Goal: Complete application form

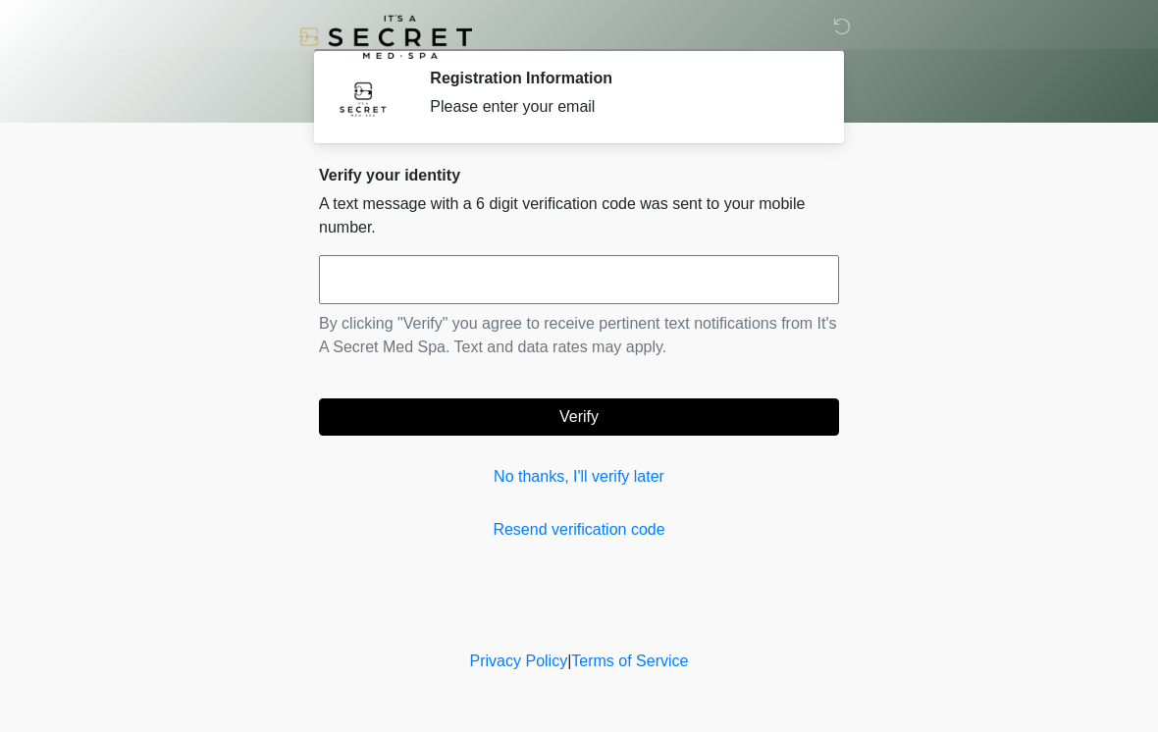
click at [453, 287] on input "text" at bounding box center [579, 279] width 520 height 49
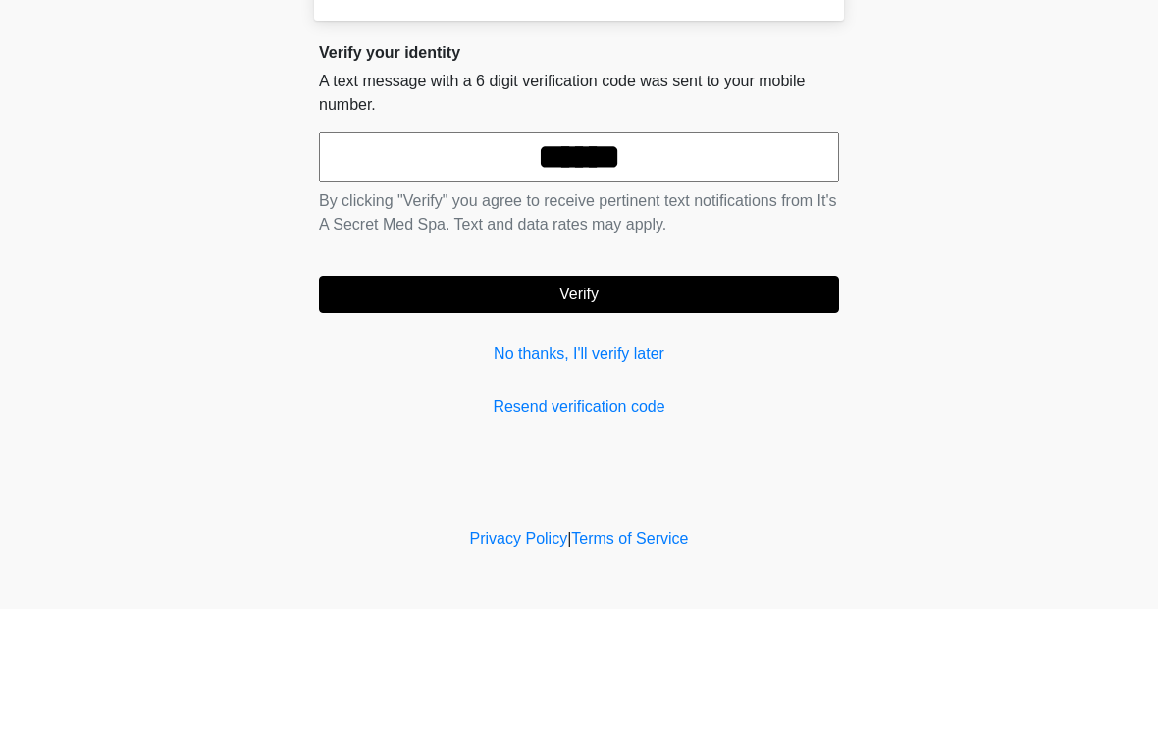
type input "******"
click at [652, 398] on button "Verify" at bounding box center [579, 416] width 520 height 37
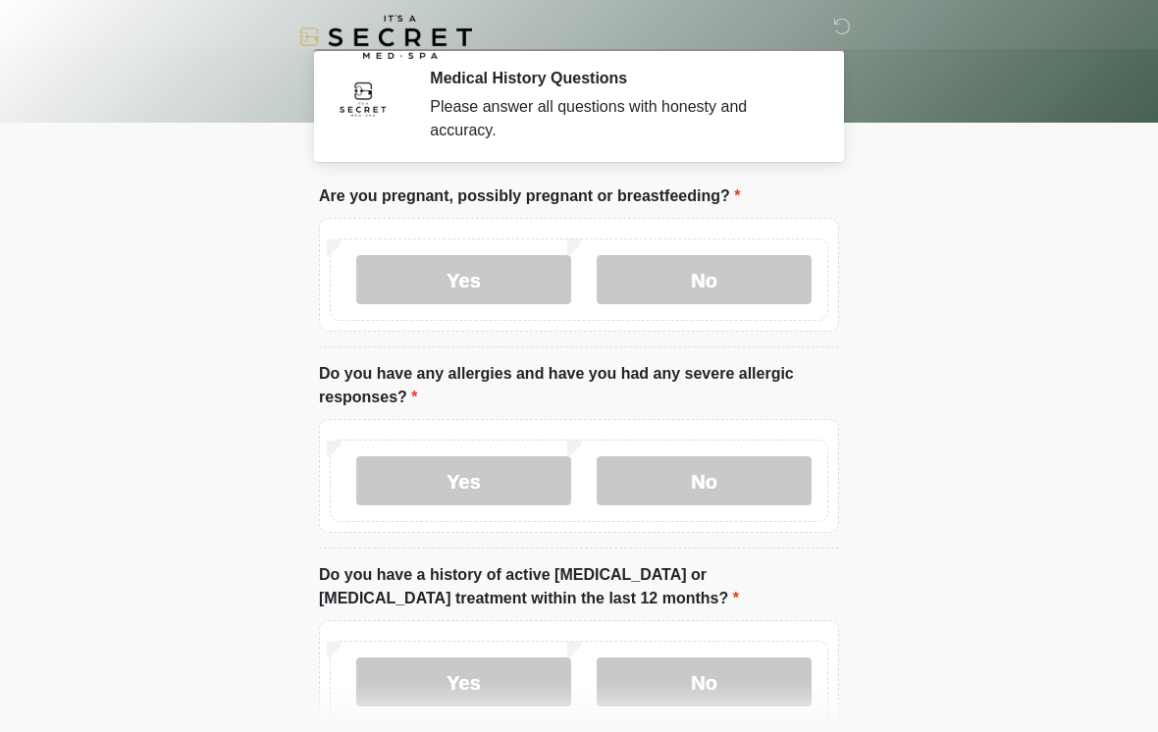
click at [737, 284] on label "No" at bounding box center [704, 279] width 215 height 49
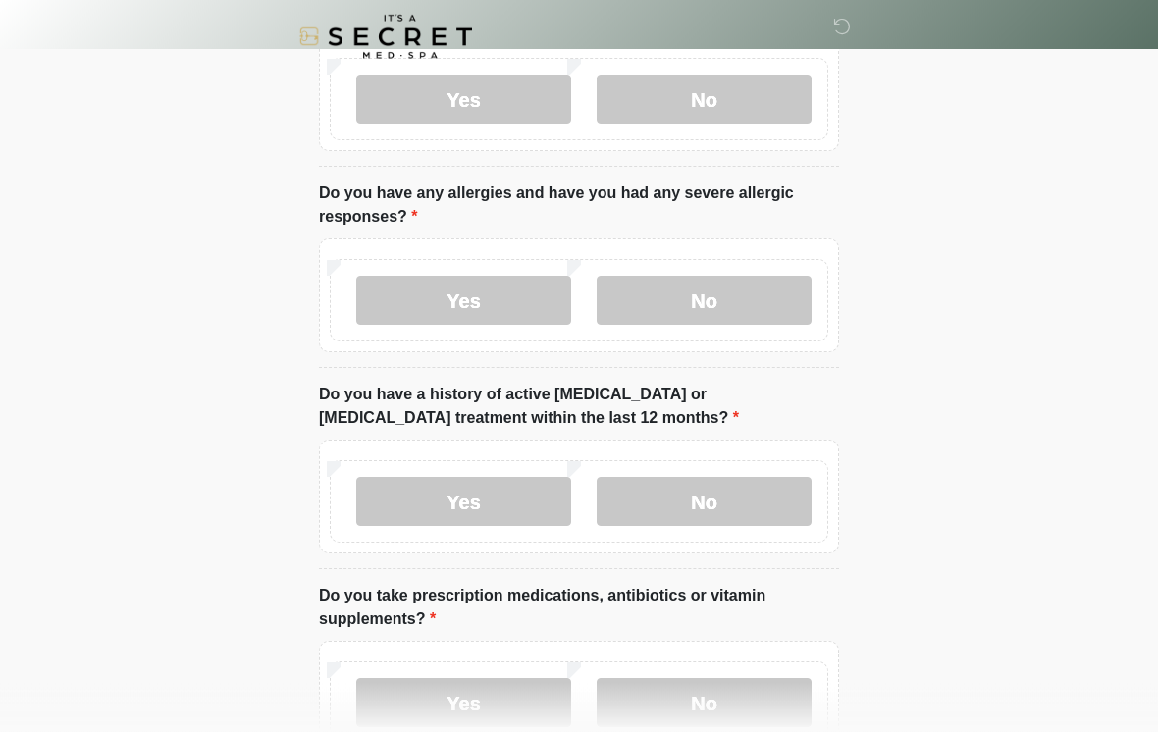
scroll to position [181, 0]
click at [497, 300] on label "Yes" at bounding box center [463, 300] width 215 height 49
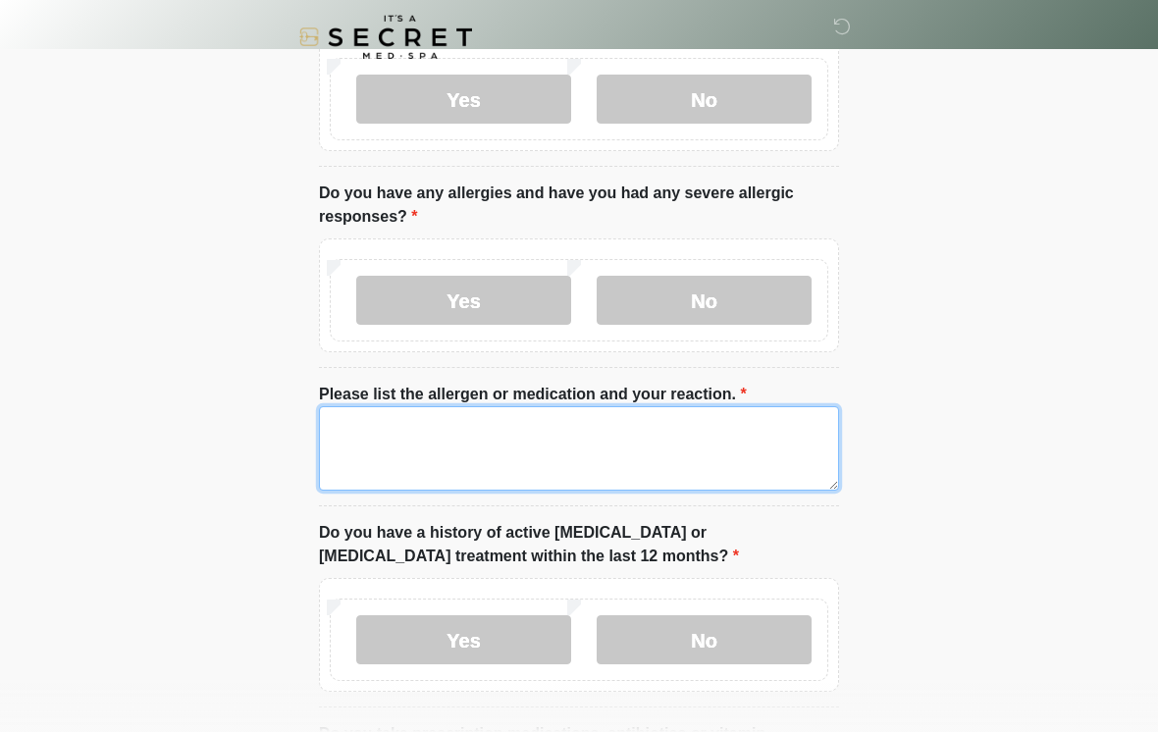
click at [472, 460] on textarea "Please list the allergen or medication and your reaction." at bounding box center [579, 448] width 520 height 84
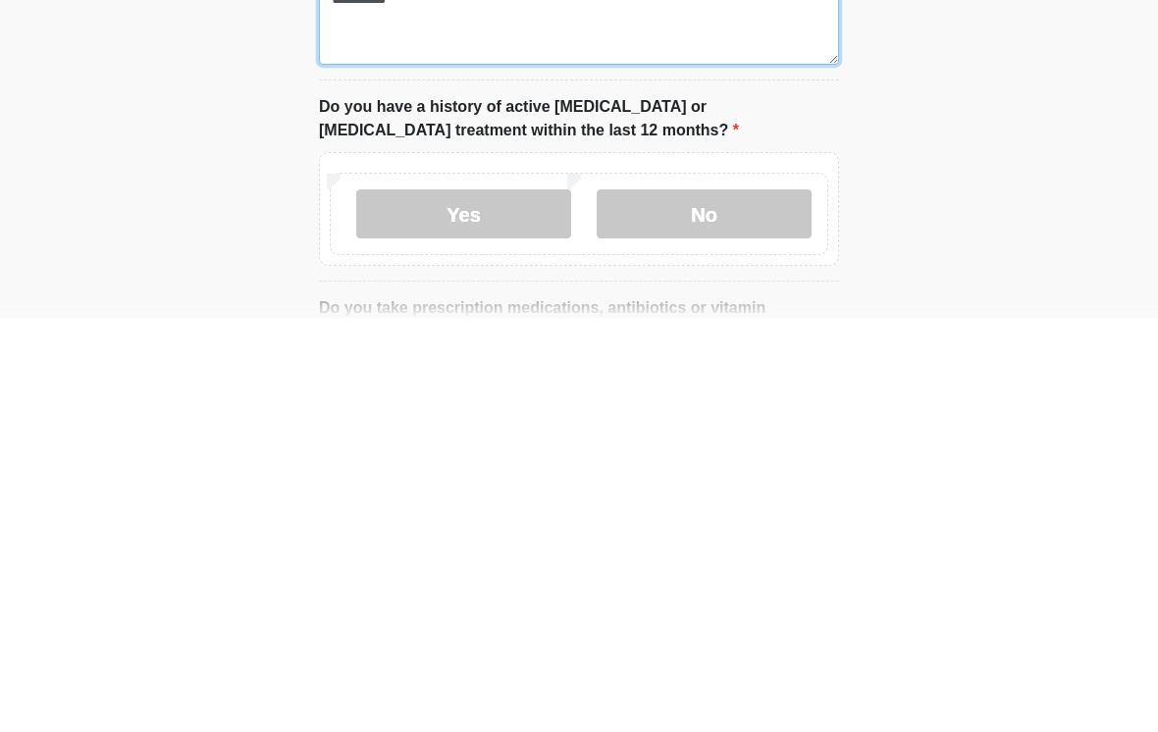
scroll to position [195, 0]
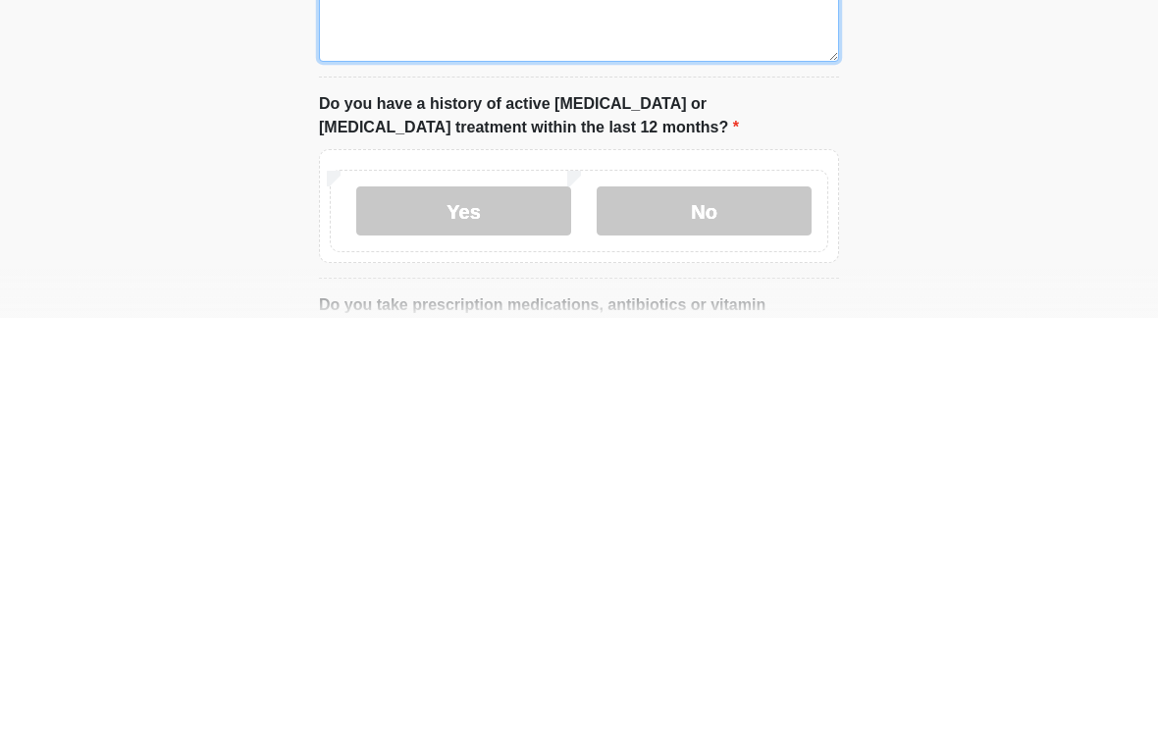
type textarea "*********"
click at [738, 601] on label "No" at bounding box center [704, 625] width 215 height 49
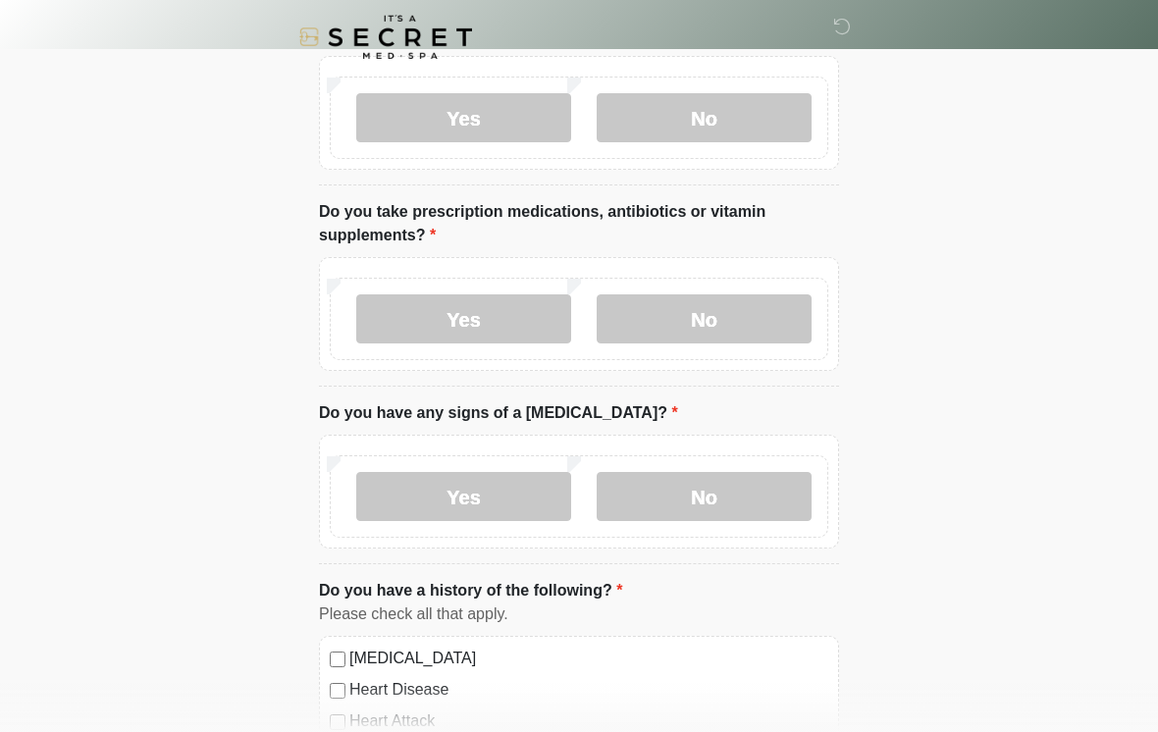
scroll to position [705, 0]
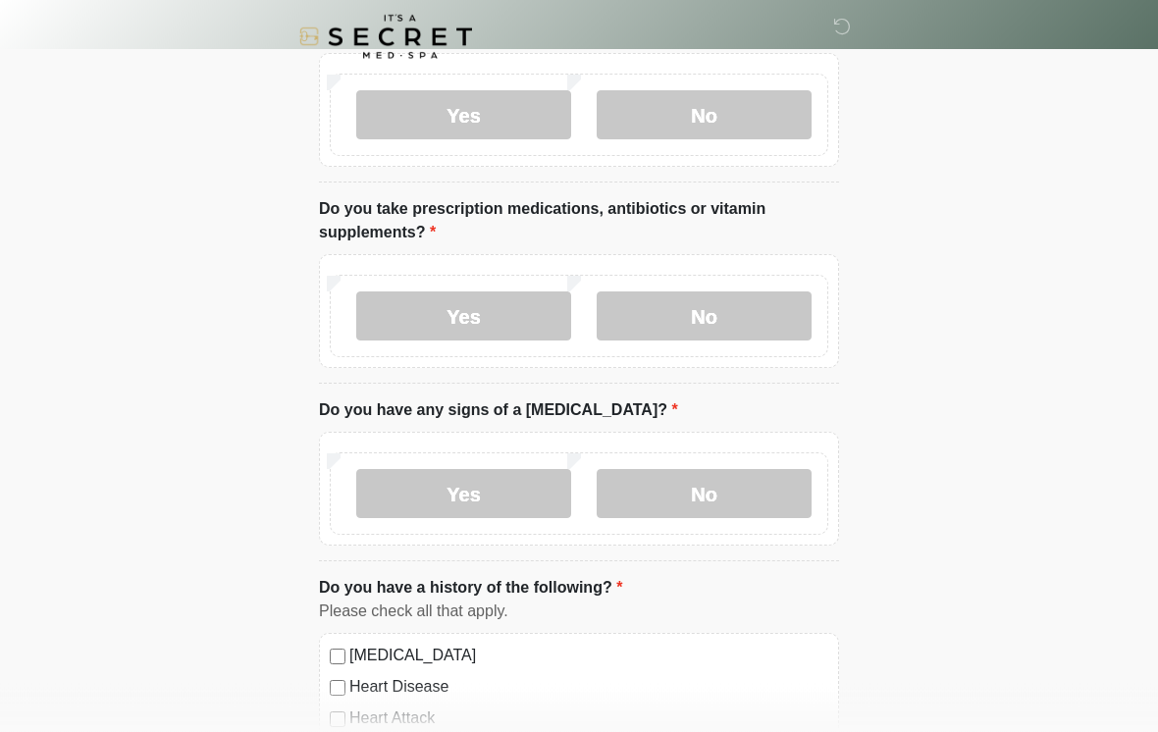
click at [500, 317] on label "Yes" at bounding box center [463, 316] width 215 height 49
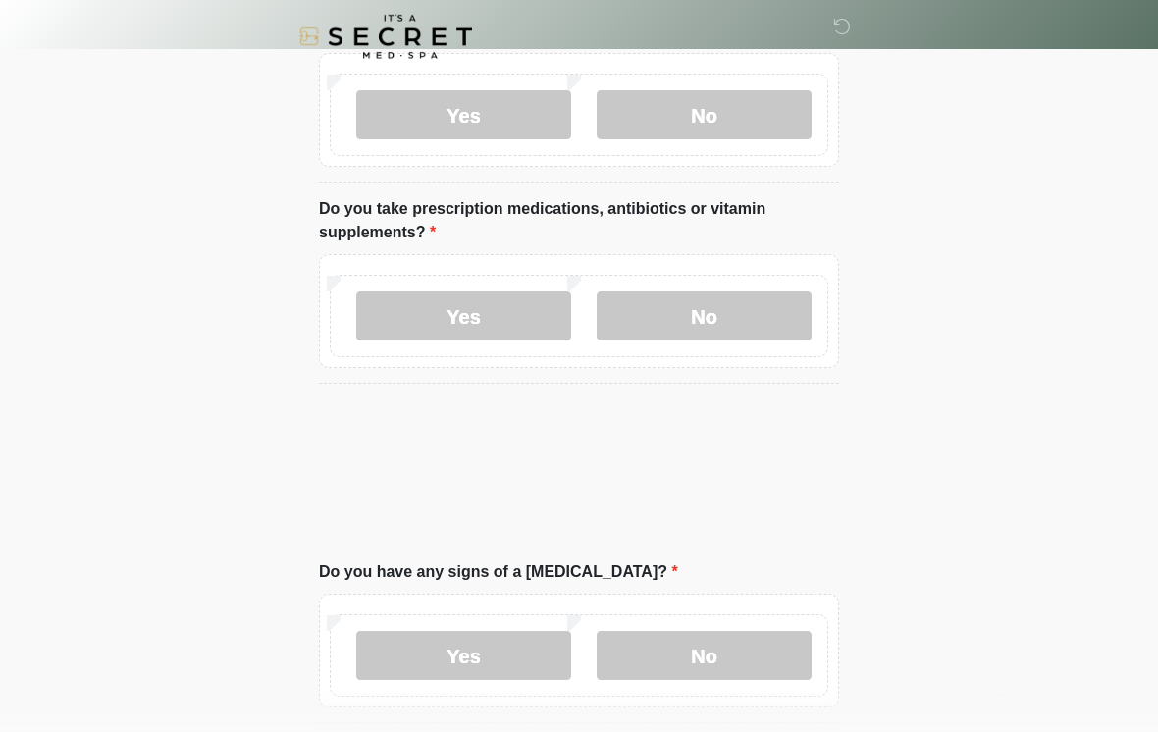
scroll to position [706, 0]
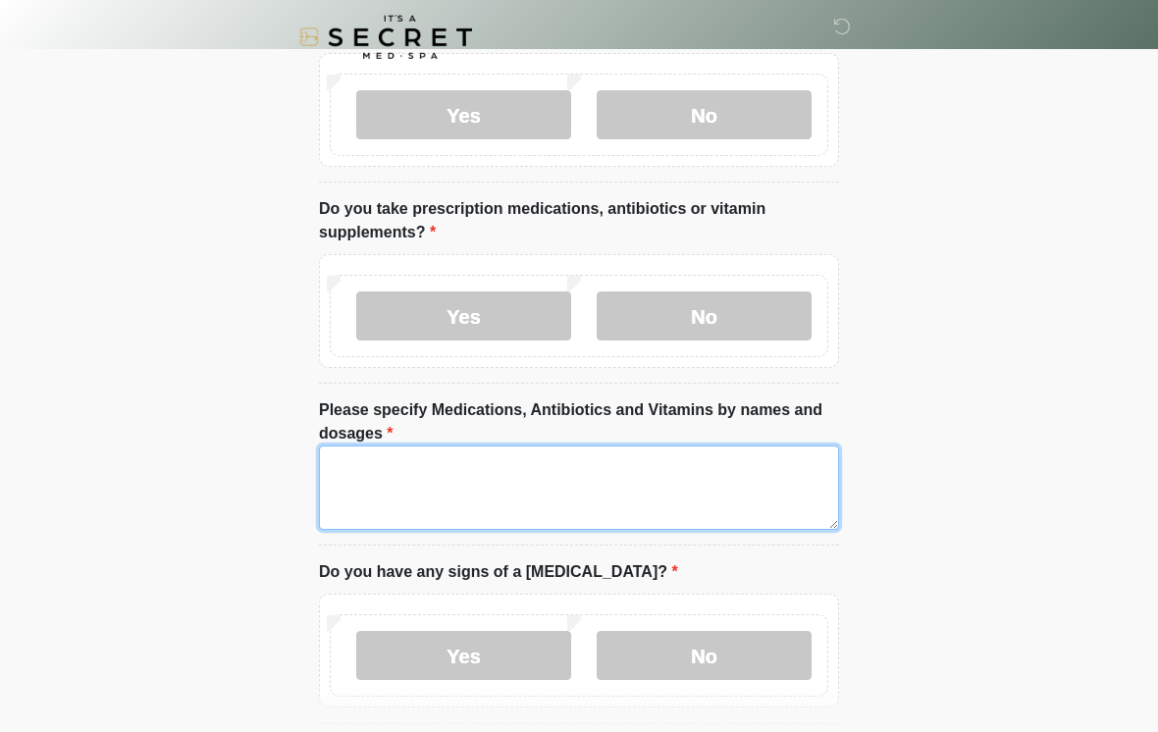
click at [471, 462] on textarea "Please specify Medications, Antibiotics and Vitamins by names and dosages" at bounding box center [579, 488] width 520 height 84
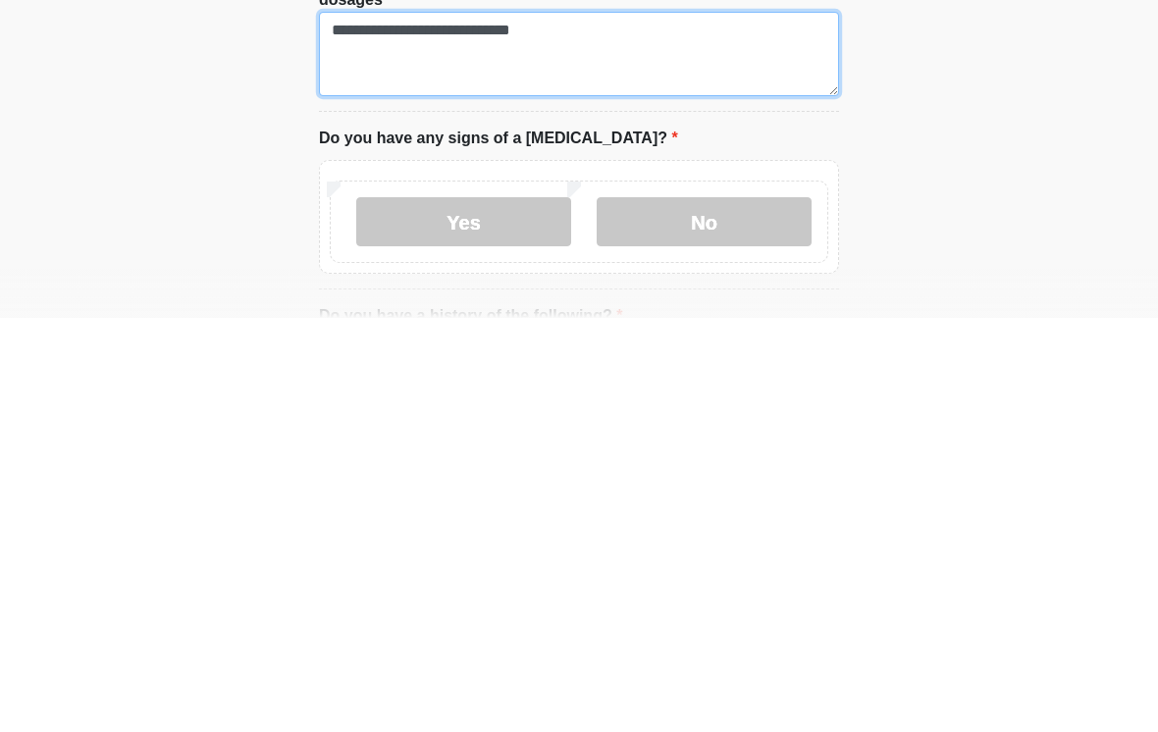
scroll to position [730, 0]
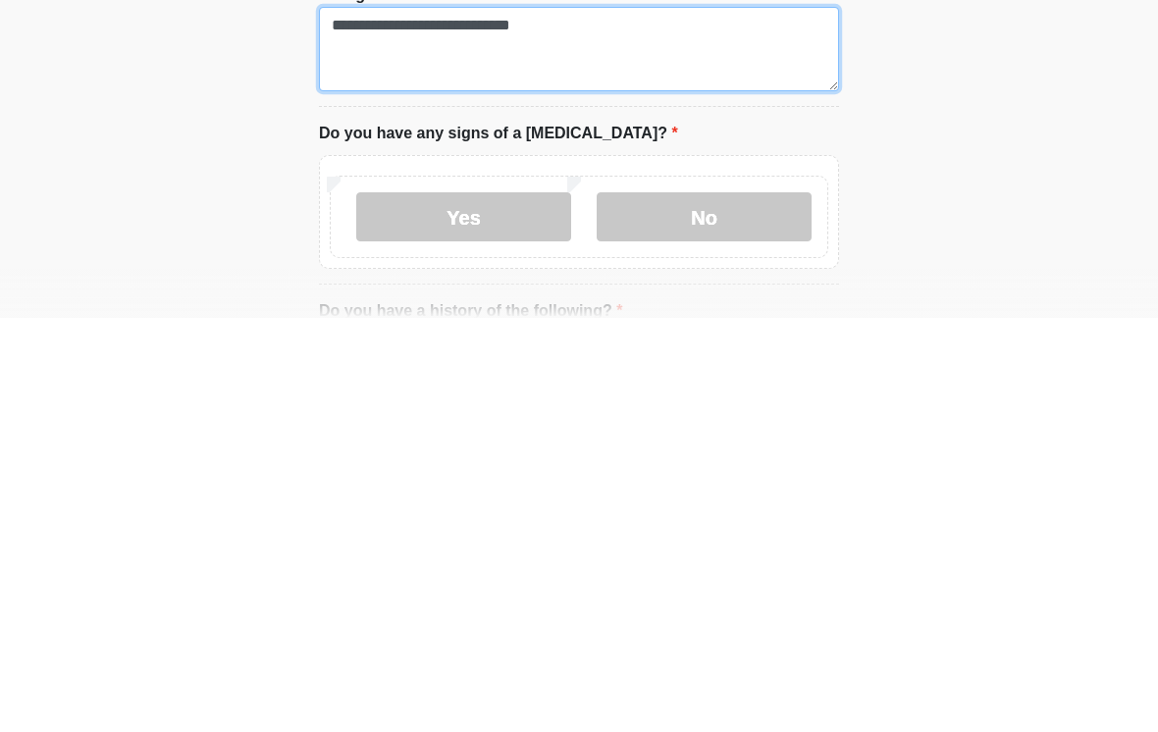
type textarea "**********"
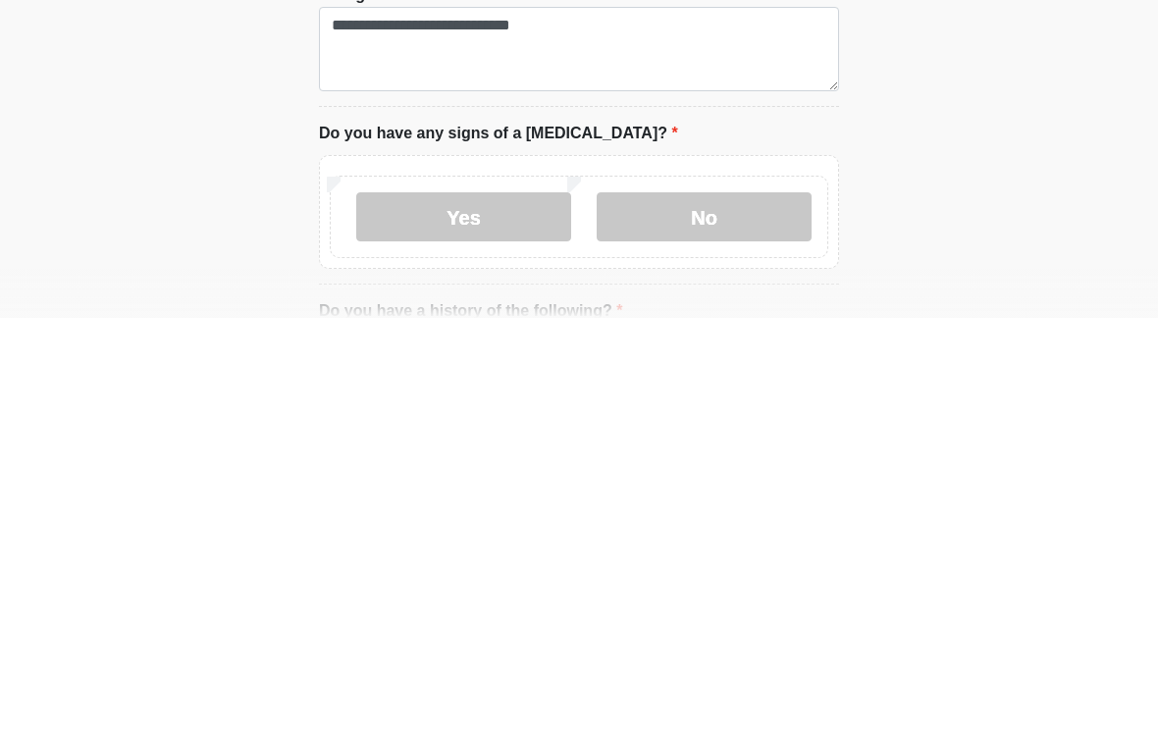
click at [733, 606] on label "No" at bounding box center [704, 630] width 215 height 49
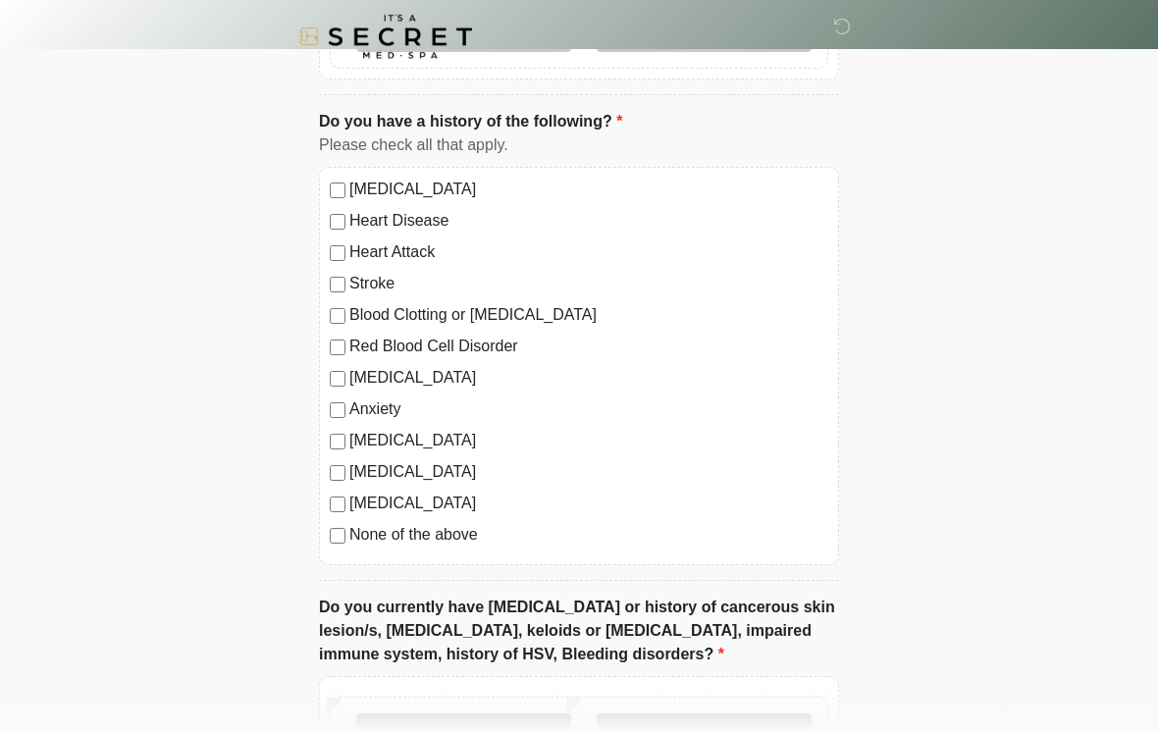
scroll to position [1334, 0]
click at [356, 534] on label "None of the above" at bounding box center [588, 535] width 479 height 24
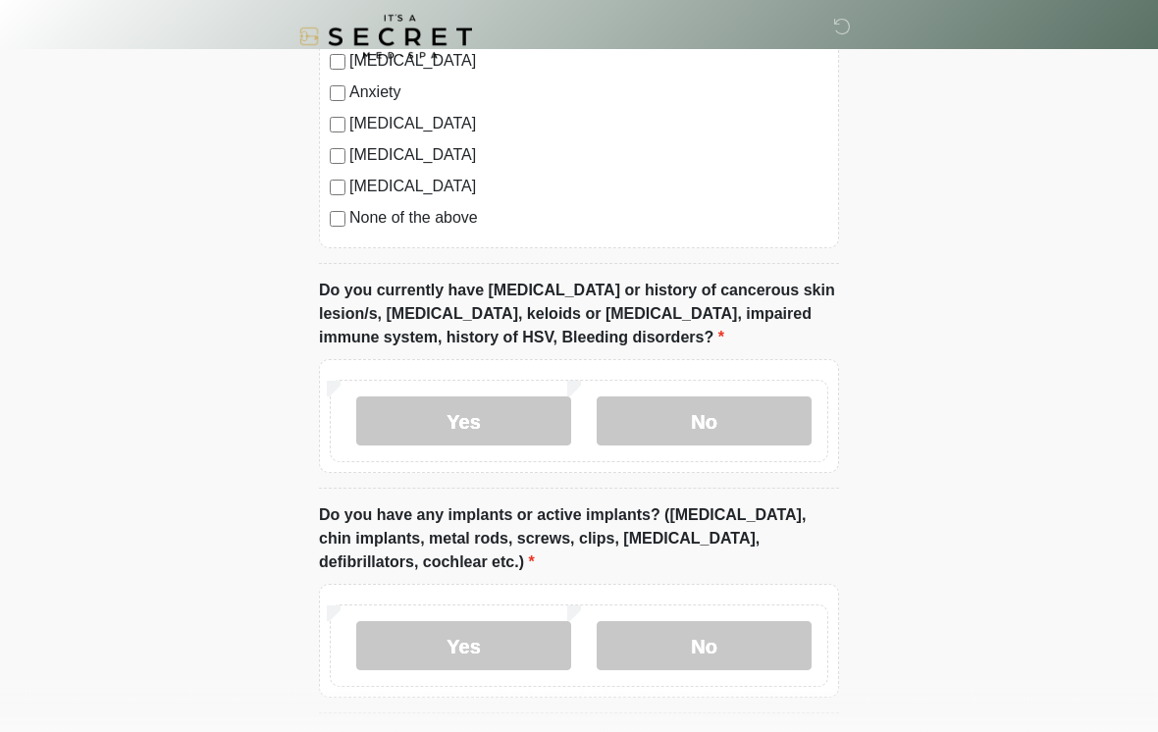
scroll to position [1657, 0]
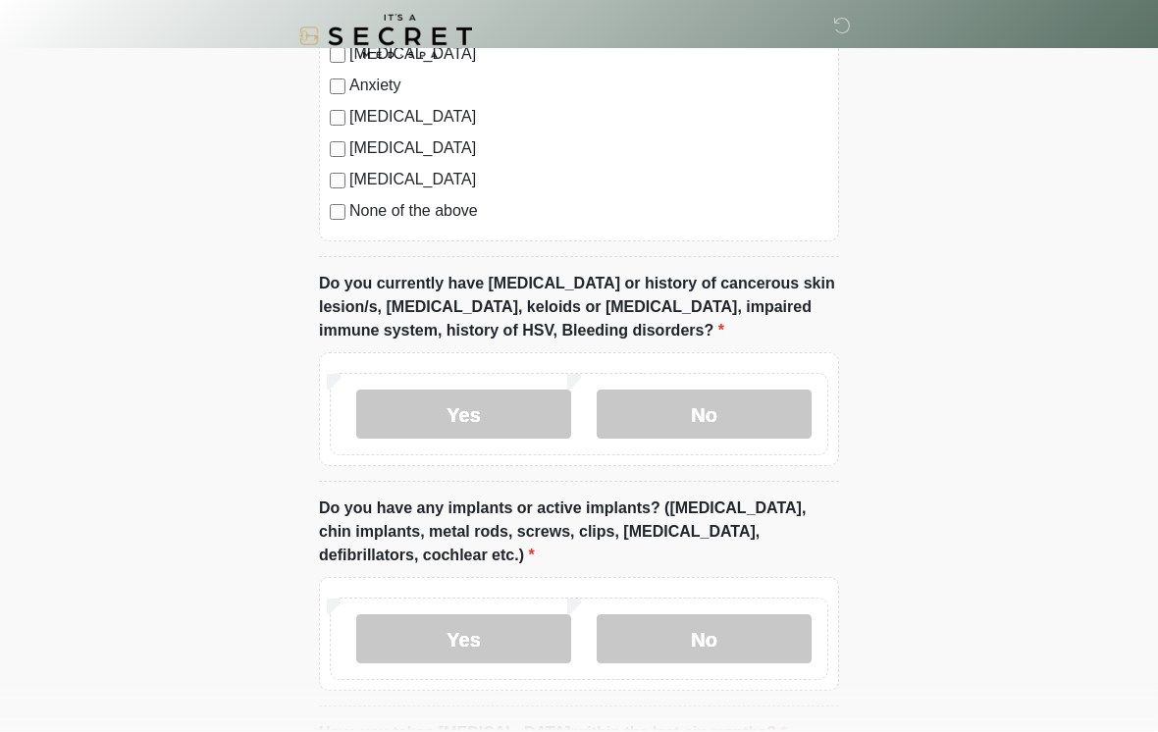
click at [721, 402] on label "No" at bounding box center [704, 415] width 215 height 49
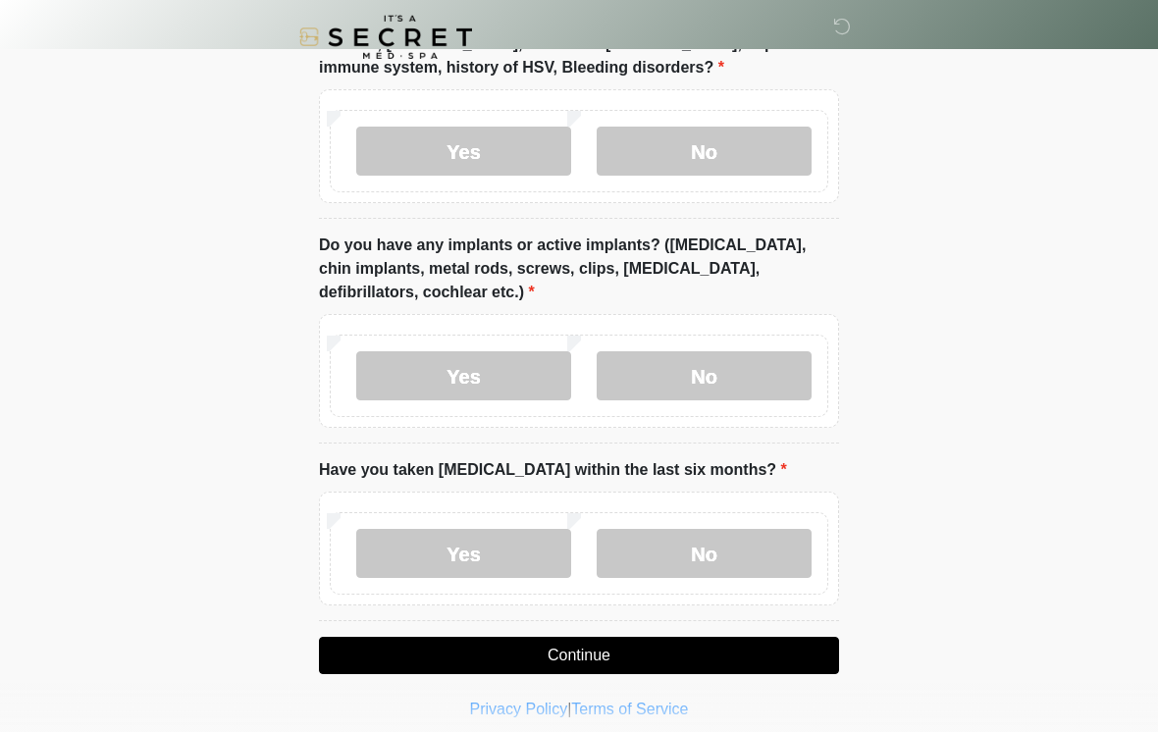
scroll to position [1933, 0]
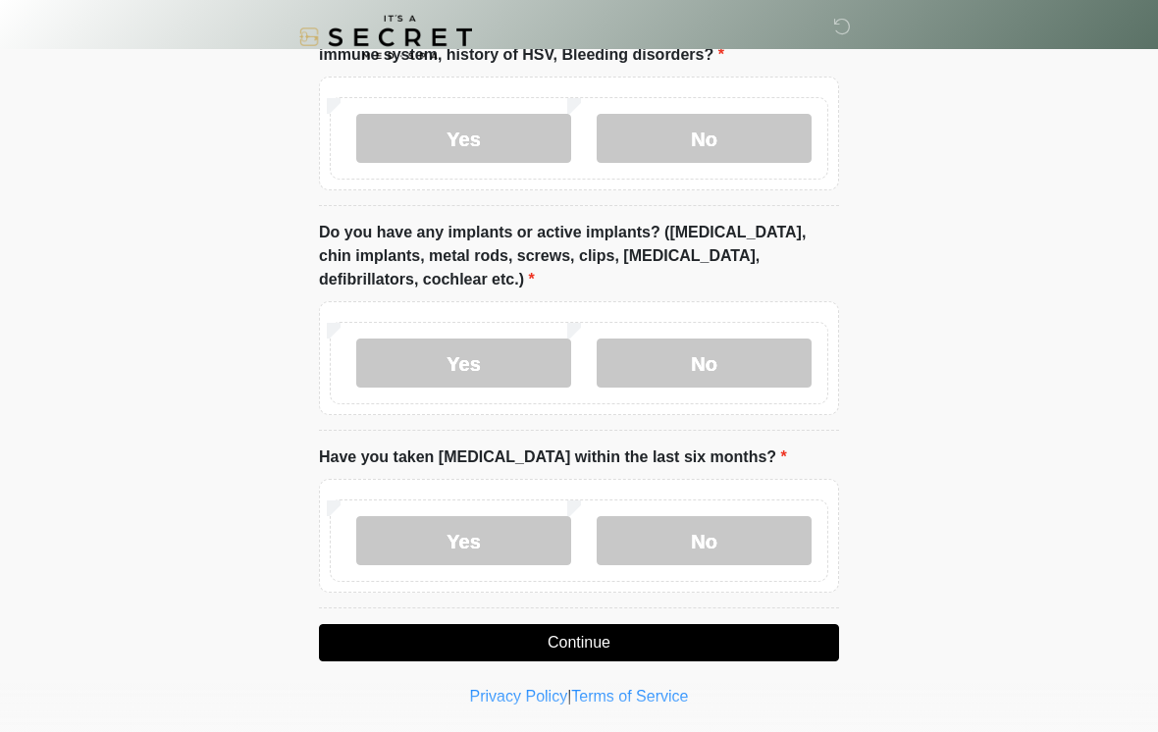
click at [494, 371] on label "Yes" at bounding box center [463, 363] width 215 height 49
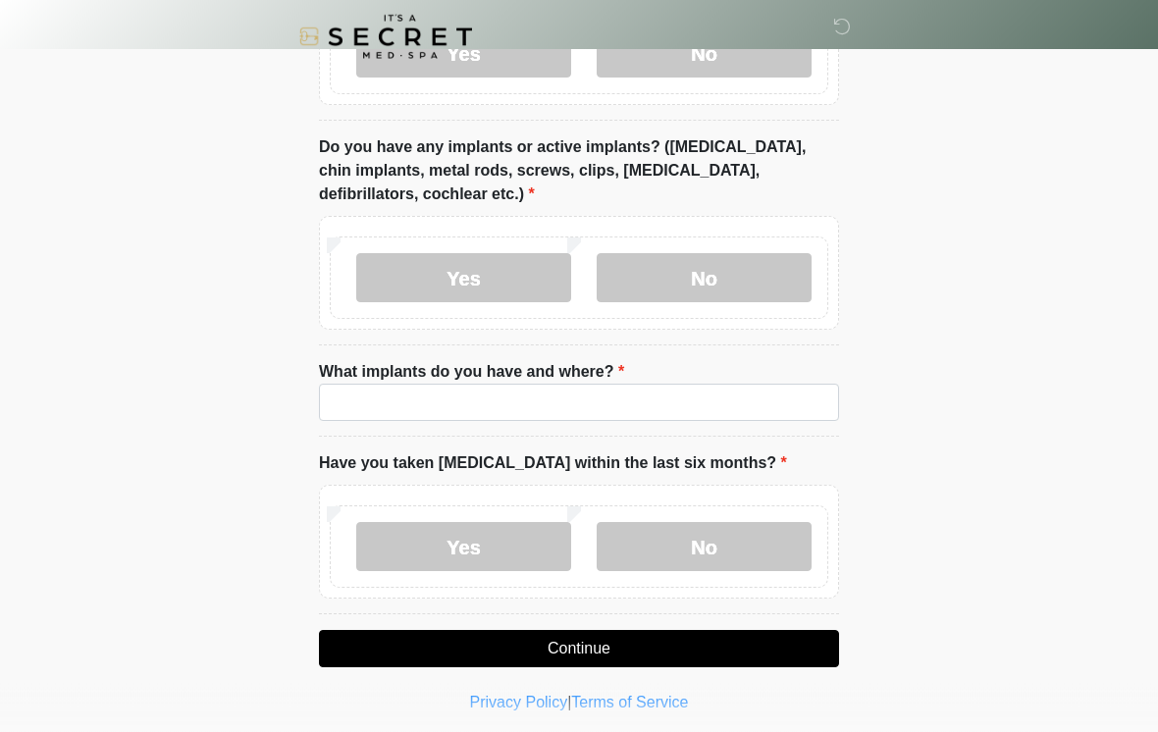
scroll to position [2024, 0]
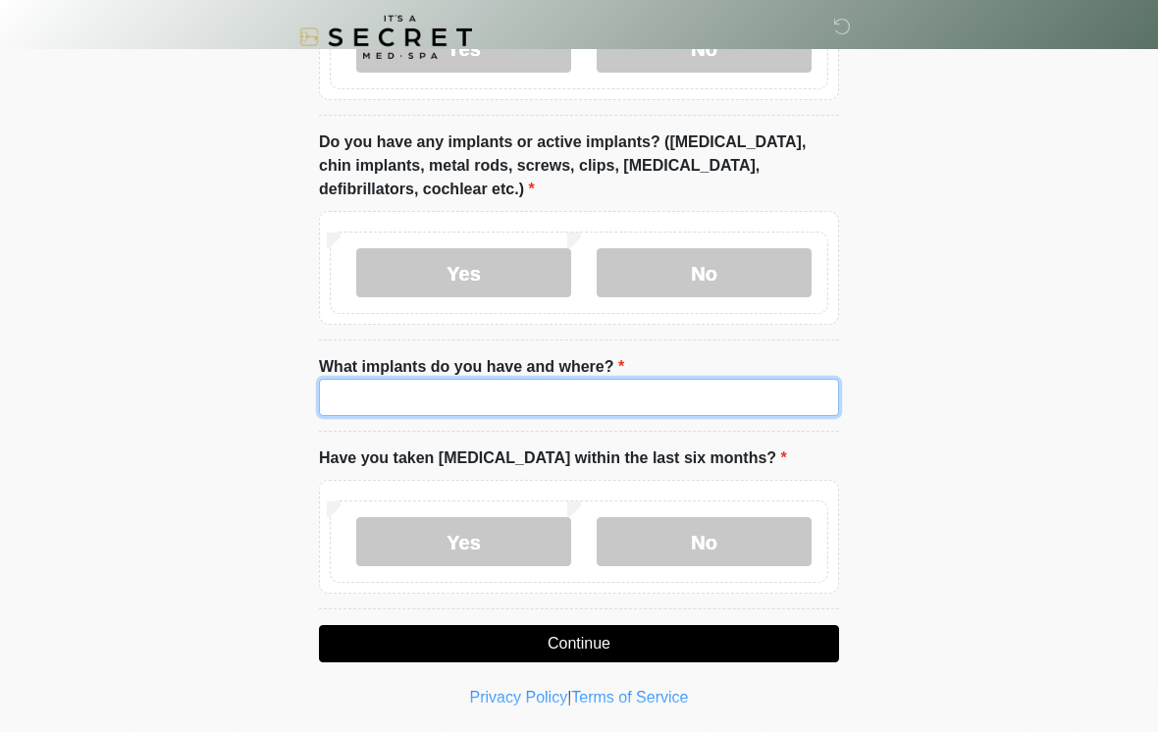
click at [482, 392] on input "What implants do you have and where?" at bounding box center [579, 397] width 520 height 37
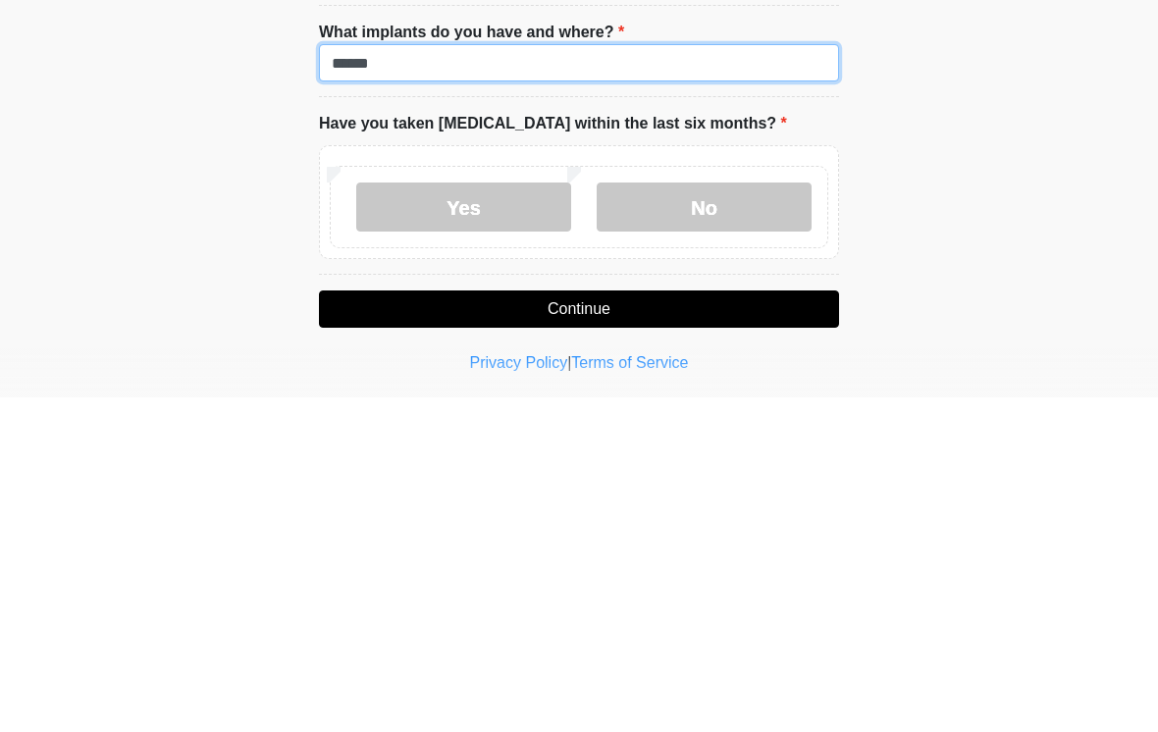
type input "******"
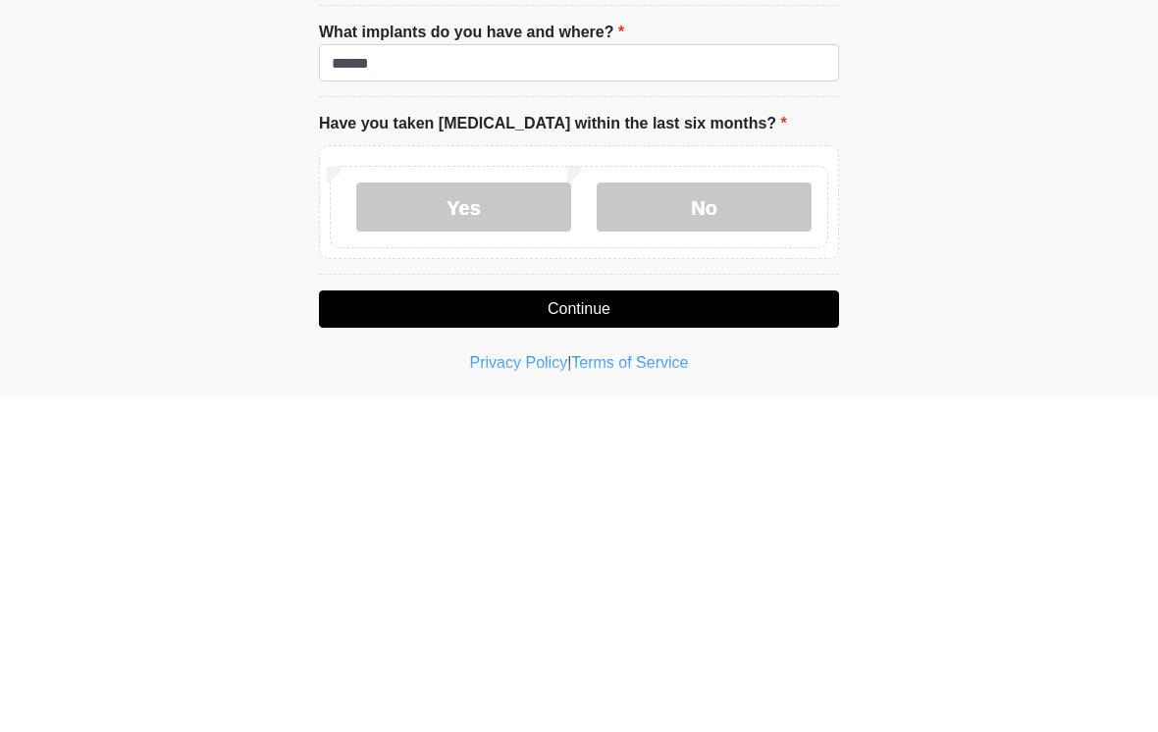
click at [721, 517] on label "No" at bounding box center [704, 541] width 215 height 49
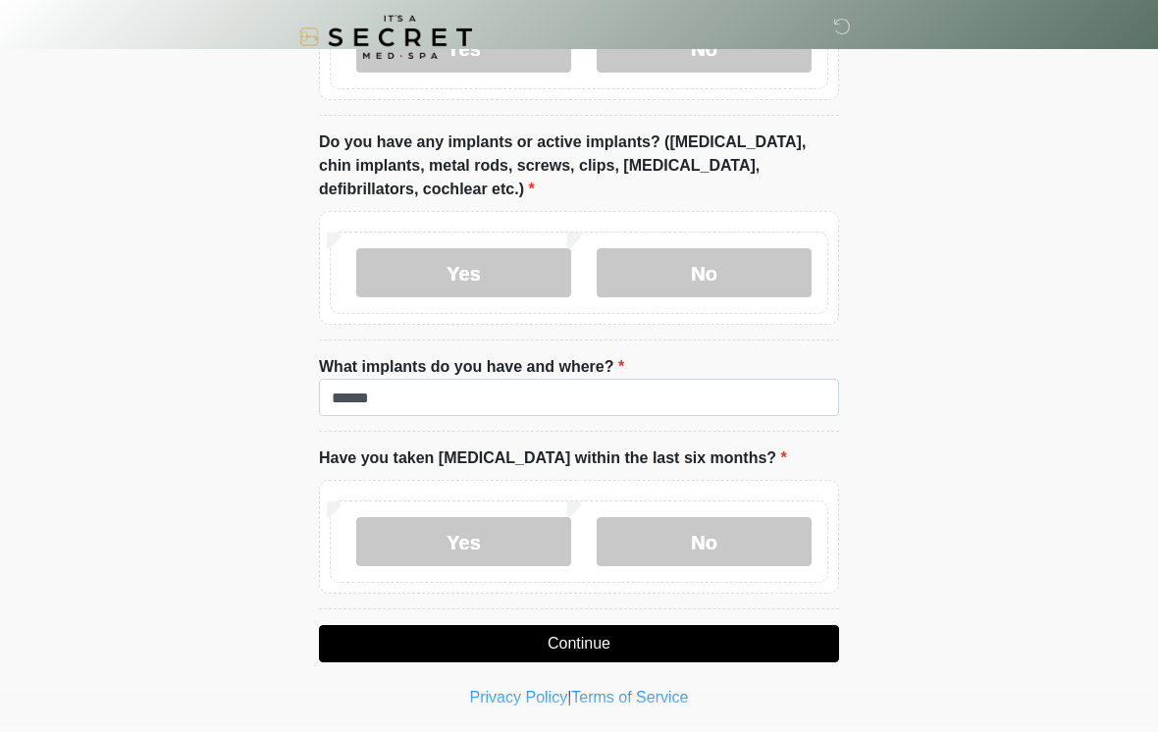
click at [600, 635] on button "Continue" at bounding box center [579, 643] width 520 height 37
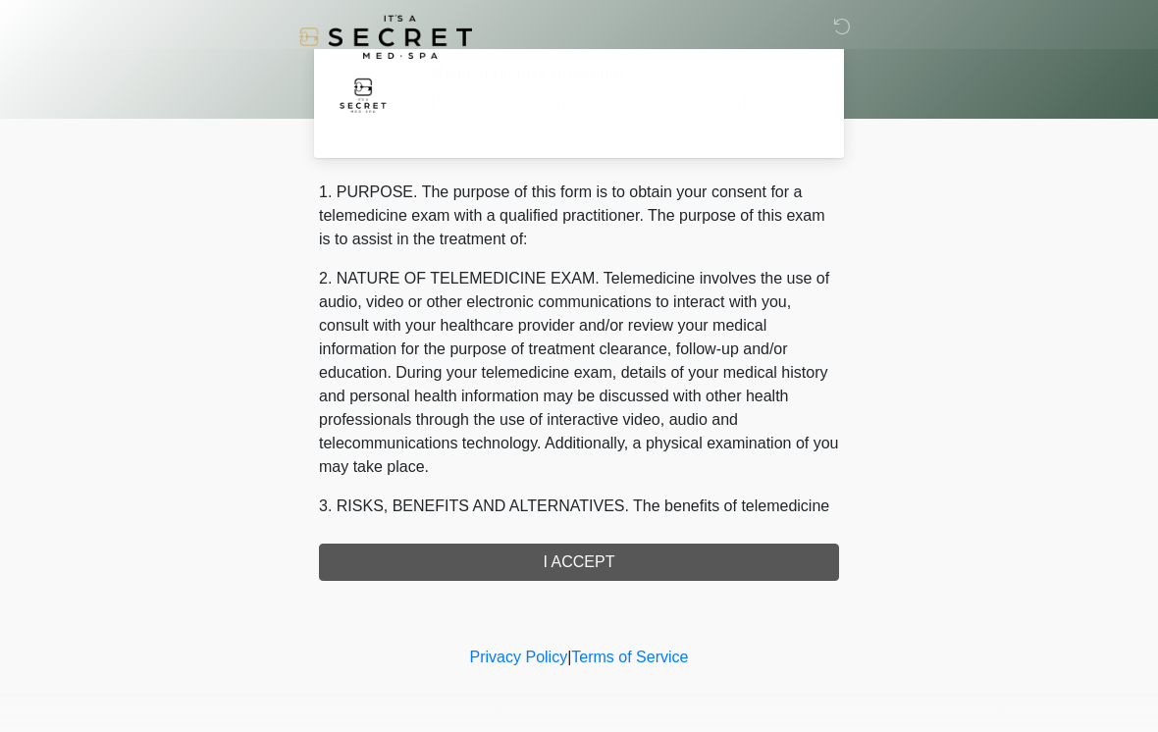
scroll to position [0, 0]
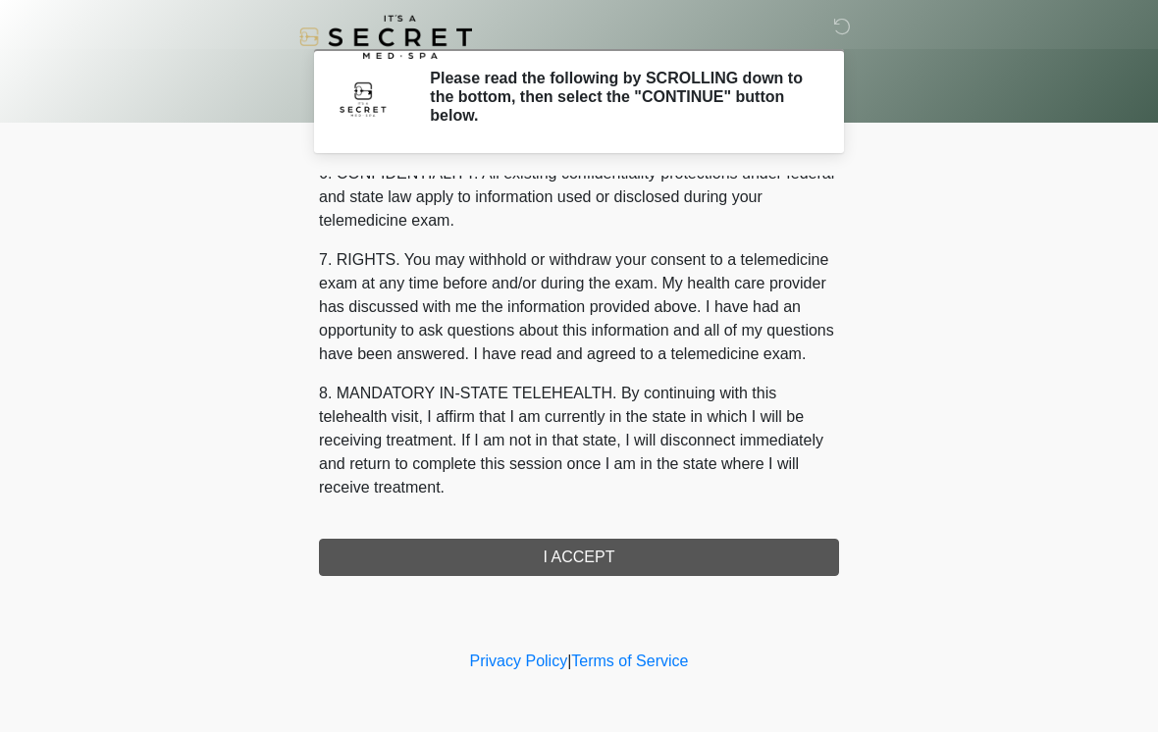
click at [632, 552] on button "I ACCEPT" at bounding box center [579, 557] width 520 height 37
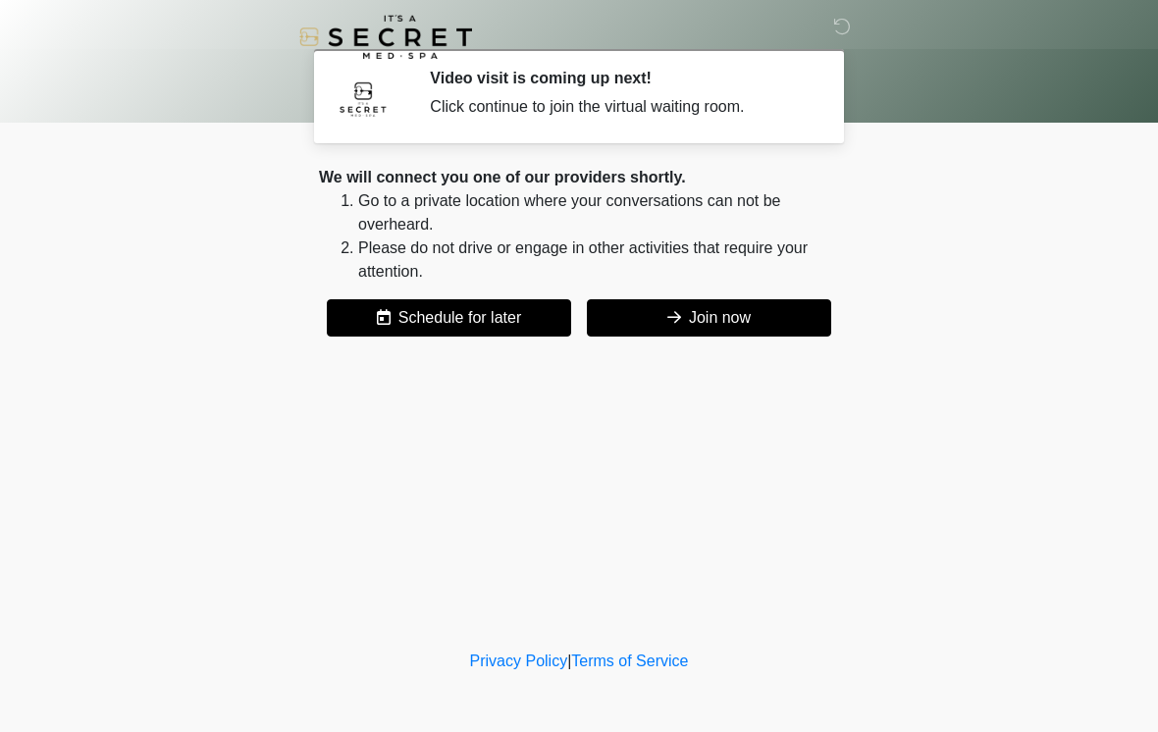
click at [699, 309] on button "Join now" at bounding box center [709, 317] width 244 height 37
